Goal: Information Seeking & Learning: Learn about a topic

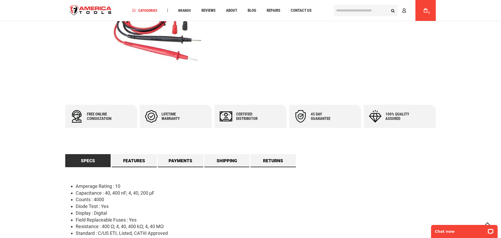
scroll to position [148, 0]
click at [166, 112] on div "Lifetime warranty" at bounding box center [176, 116] width 31 height 9
click at [167, 119] on div "Lifetime warranty" at bounding box center [176, 116] width 31 height 9
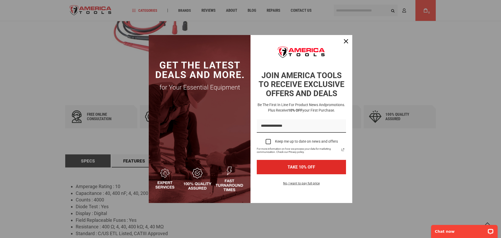
click at [167, 119] on img "Marketing offer form" at bounding box center [200, 119] width 102 height 168
click at [93, 86] on div "Marketing offer form" at bounding box center [250, 119] width 501 height 238
click at [348, 43] on div "Close" at bounding box center [346, 41] width 8 height 8
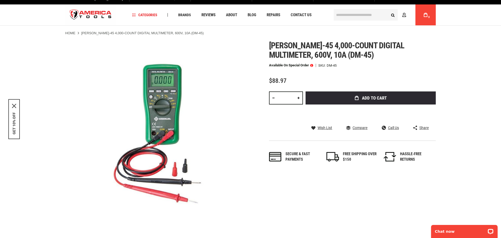
scroll to position [0, 0]
